Goal: Information Seeking & Learning: Learn about a topic

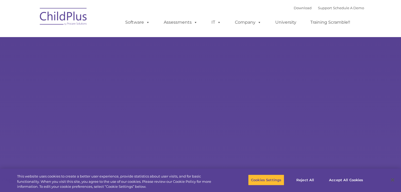
select select "MEDIUM"
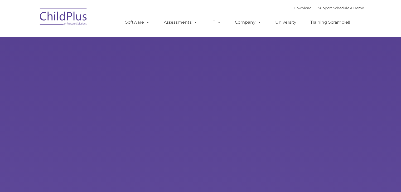
click at [157, 55] on rs-slides "Learn More Request a Demo The Future of ChildPlus is Here! Boost your productiv…" at bounding box center [200, 102] width 401 height 205
select select "MEDIUM"
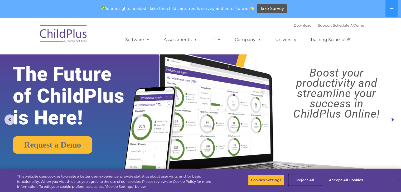
click at [299, 180] on button "Reject All" at bounding box center [304, 180] width 33 height 11
